Goal: Task Accomplishment & Management: Use online tool/utility

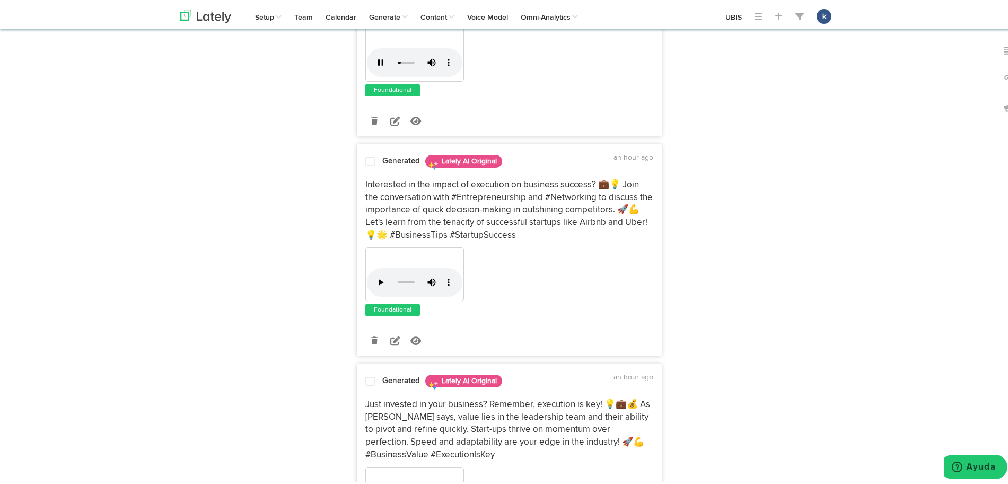
scroll to position [398, 0]
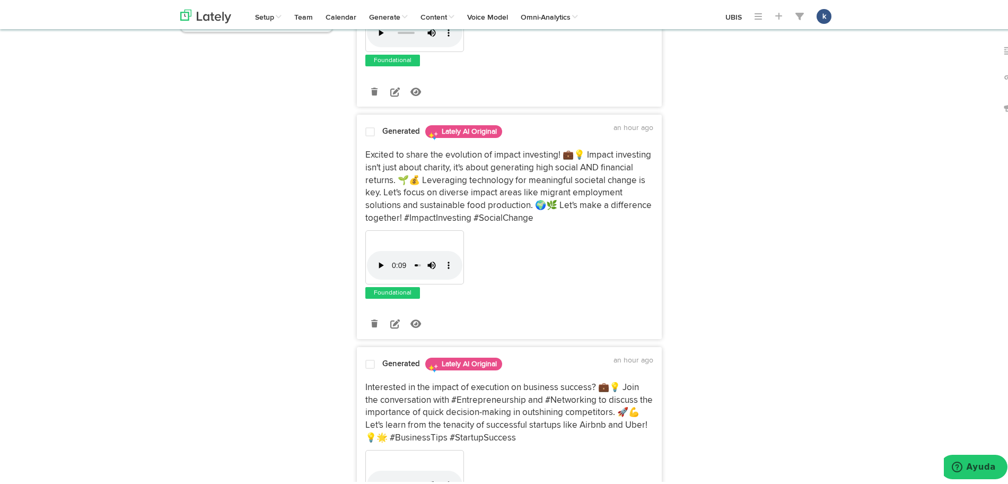
scroll to position [0, 0]
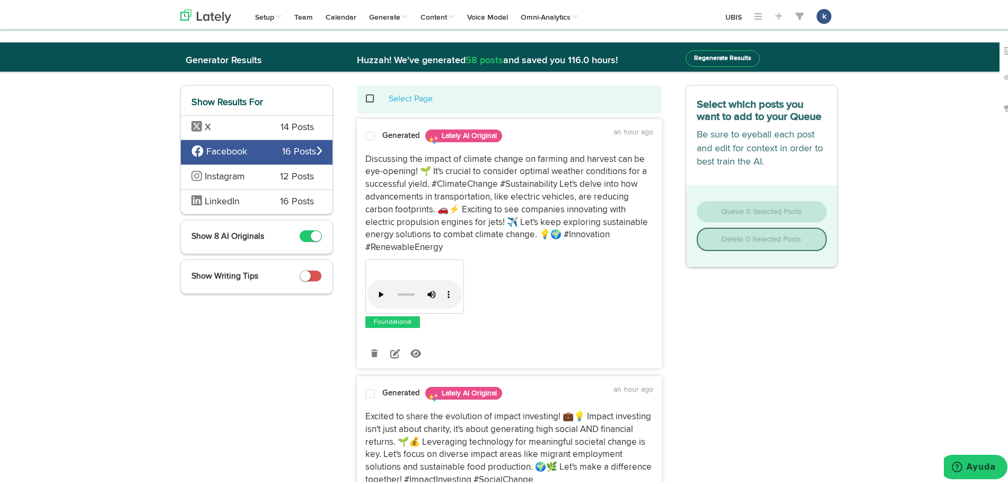
click at [244, 199] on span "LinkedIn" at bounding box center [227, 200] width 73 height 14
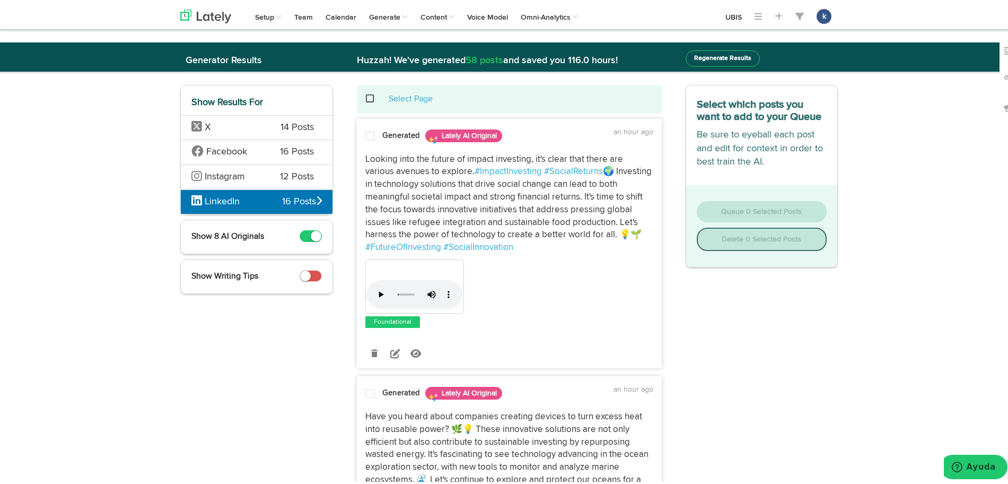
click at [557, 268] on div "Your browser does not support HTML5 video." at bounding box center [509, 285] width 288 height 57
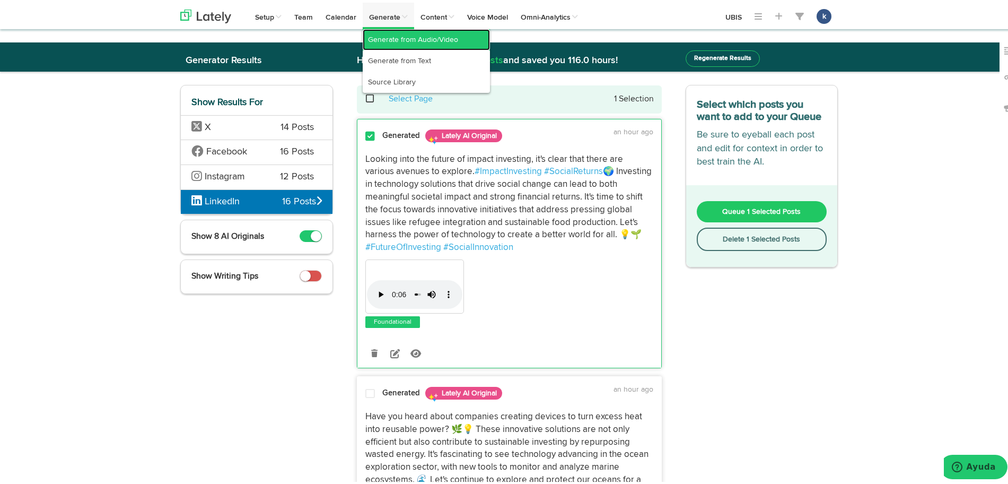
click at [388, 32] on link "Generate from Audio/Video" at bounding box center [426, 37] width 127 height 21
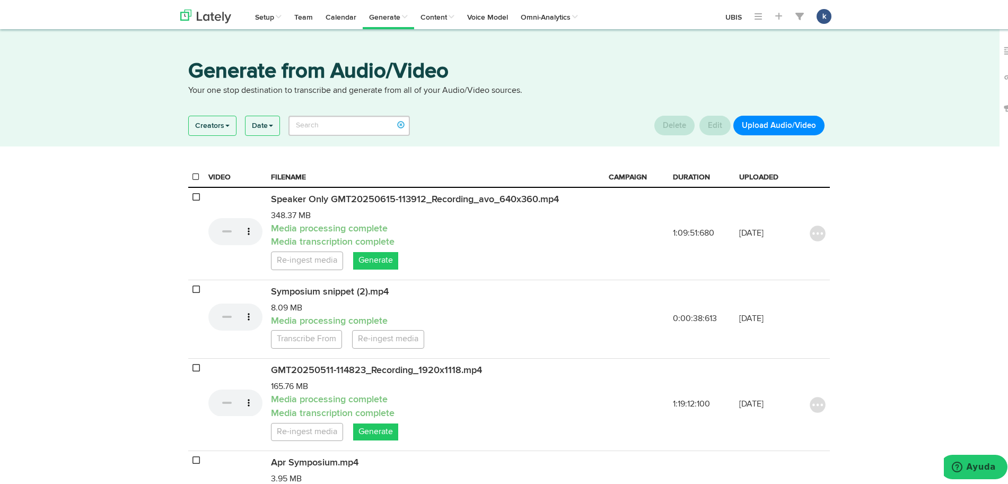
click at [748, 113] on button "Upload Audio/Video" at bounding box center [778, 123] width 91 height 20
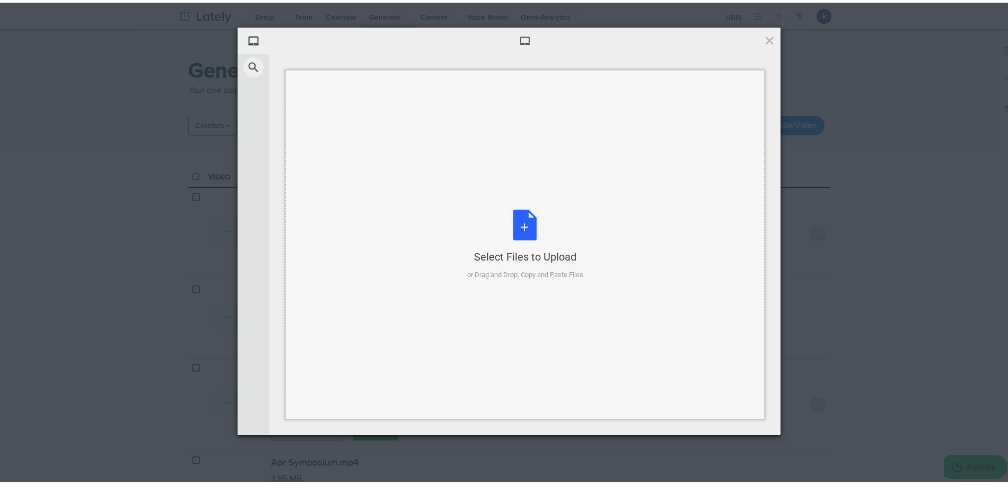
click at [657, 248] on div "Select Files to Upload or Drag and Drop, Copy and Paste Files" at bounding box center [524, 241] width 479 height 349
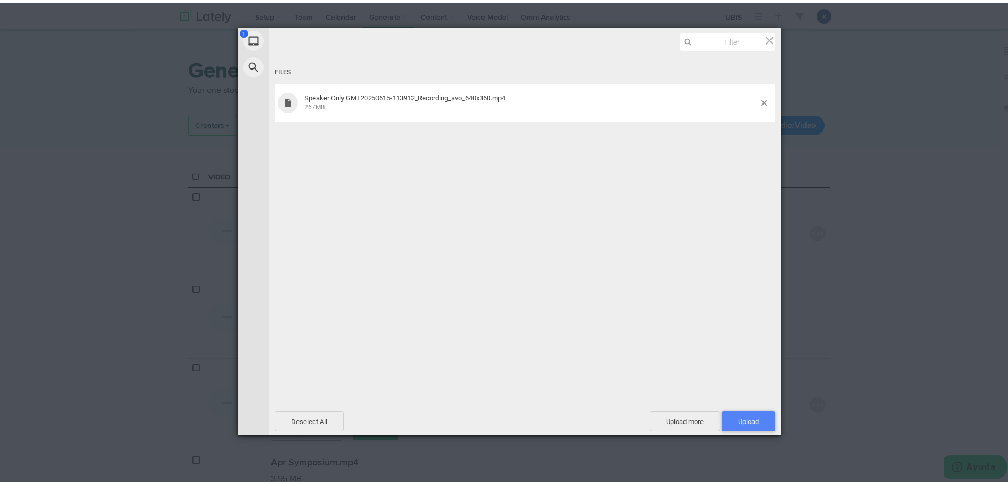
click at [738, 421] on span "Upload 1" at bounding box center [748, 419] width 21 height 8
click at [732, 421] on div "Uploading Speaker Only GMT20250615-113912_Recording_avo_640x360.mp4 12.52 MB / …" at bounding box center [524, 228] width 511 height 407
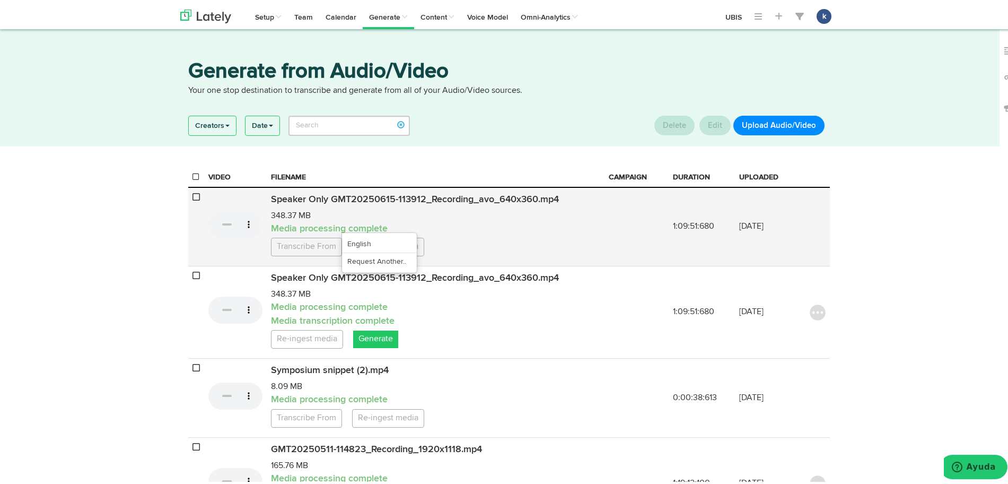
click at [283, 241] on link "Transcribe From" at bounding box center [306, 244] width 71 height 19
click at [359, 241] on link "English" at bounding box center [379, 241] width 75 height 17
